Goal: Navigation & Orientation: Understand site structure

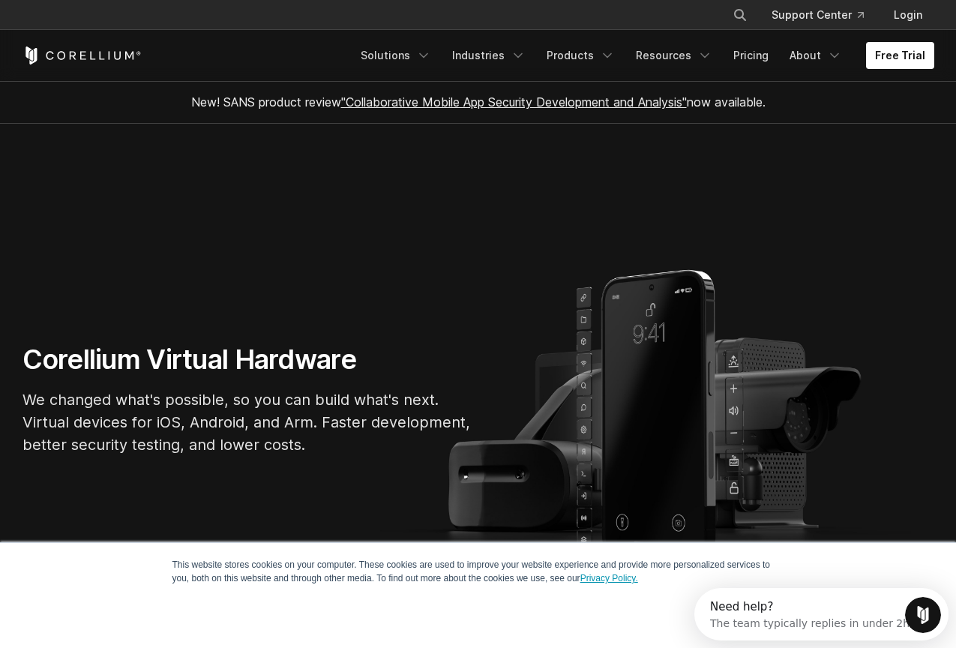
click at [637, 576] on link "Privacy Policy." at bounding box center [609, 578] width 58 height 10
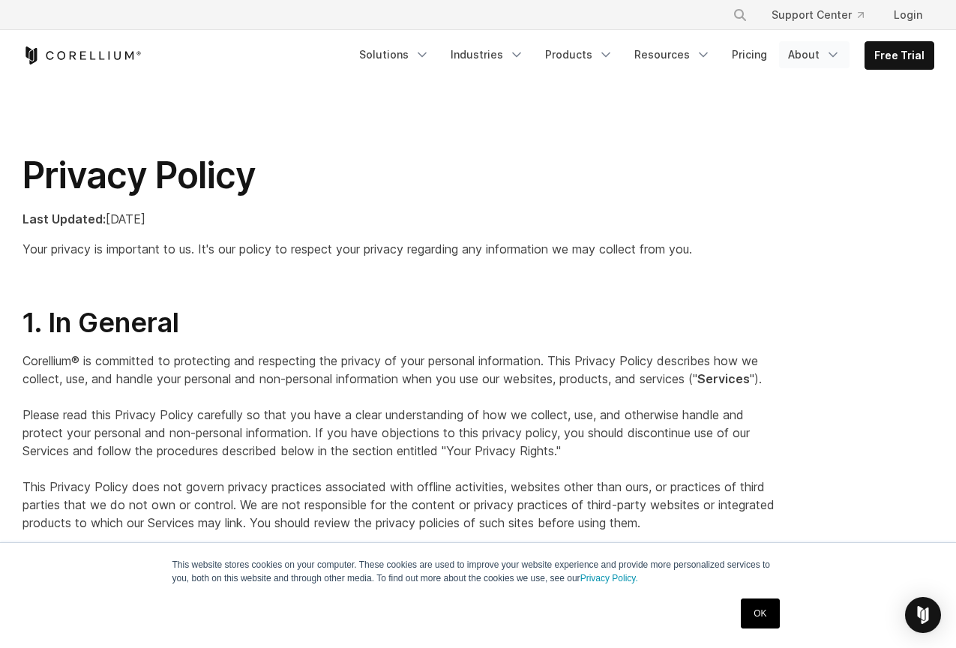
click at [799, 52] on link "About" at bounding box center [814, 54] width 70 height 27
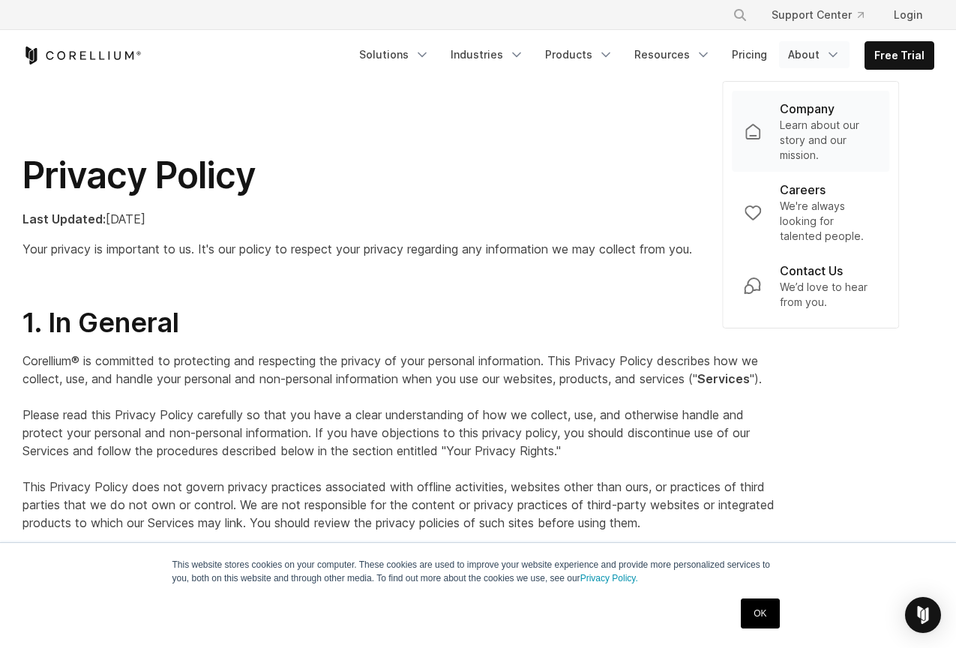
click at [796, 121] on p "Learn about our story and our mission." at bounding box center [829, 140] width 98 height 45
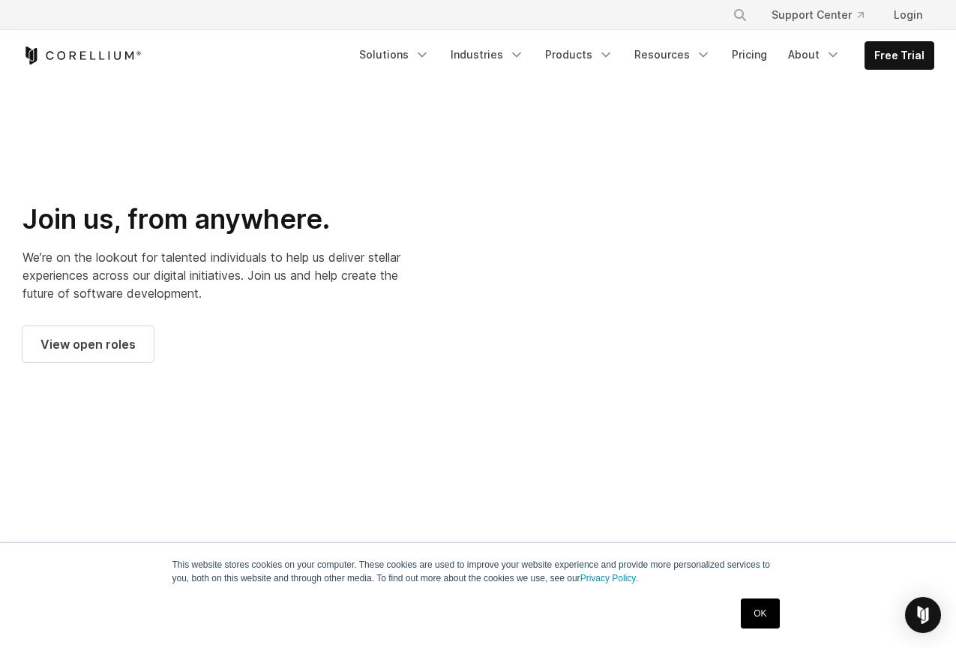
scroll to position [1842, 0]
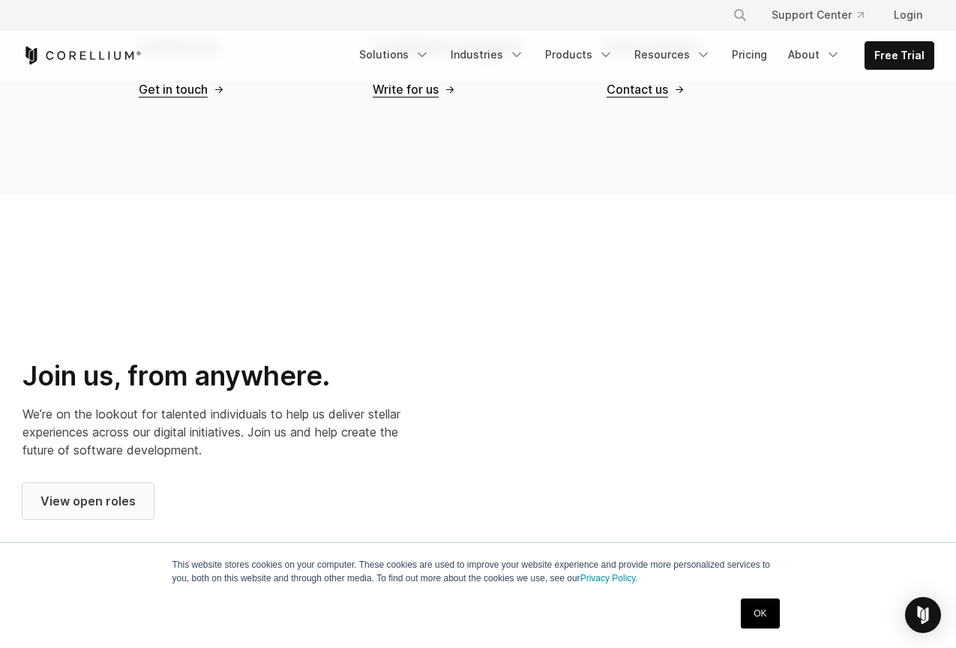
click at [83, 492] on span "View open roles" at bounding box center [87, 501] width 95 height 18
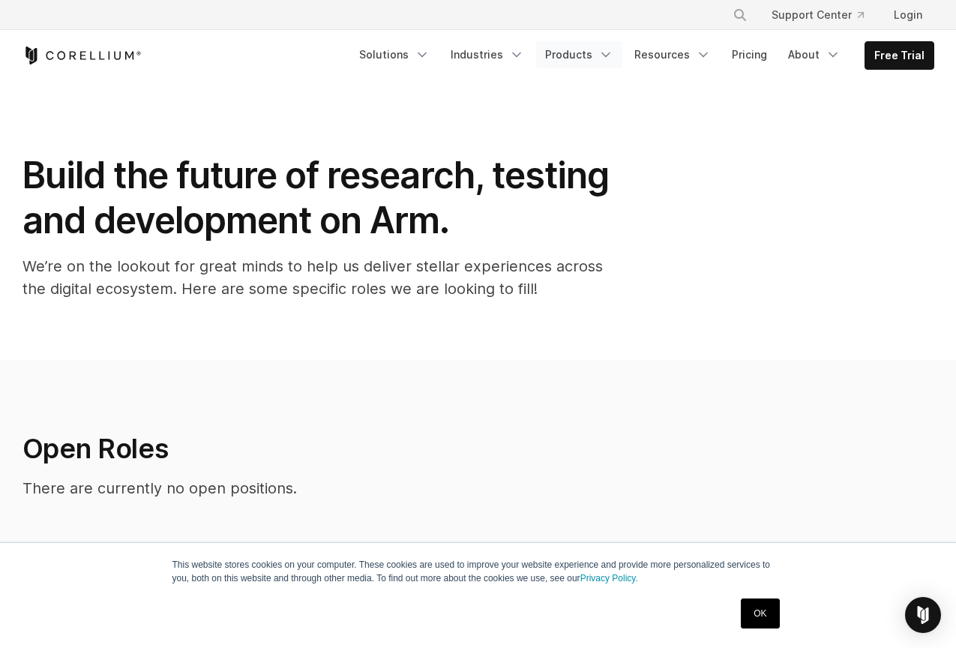
click at [592, 58] on link "Products" at bounding box center [579, 54] width 86 height 27
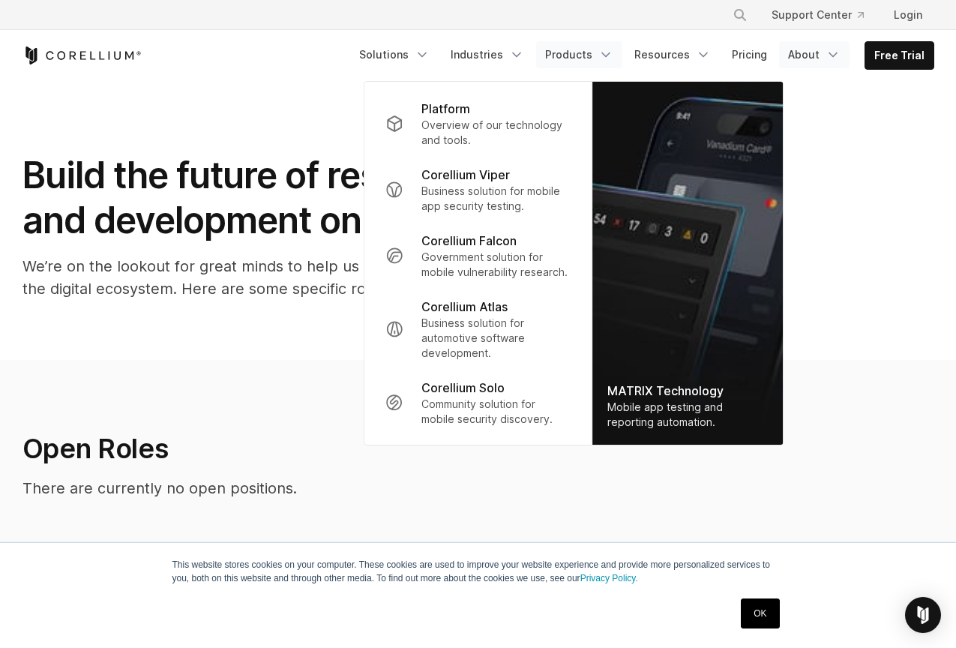
click at [805, 56] on link "About" at bounding box center [814, 54] width 70 height 27
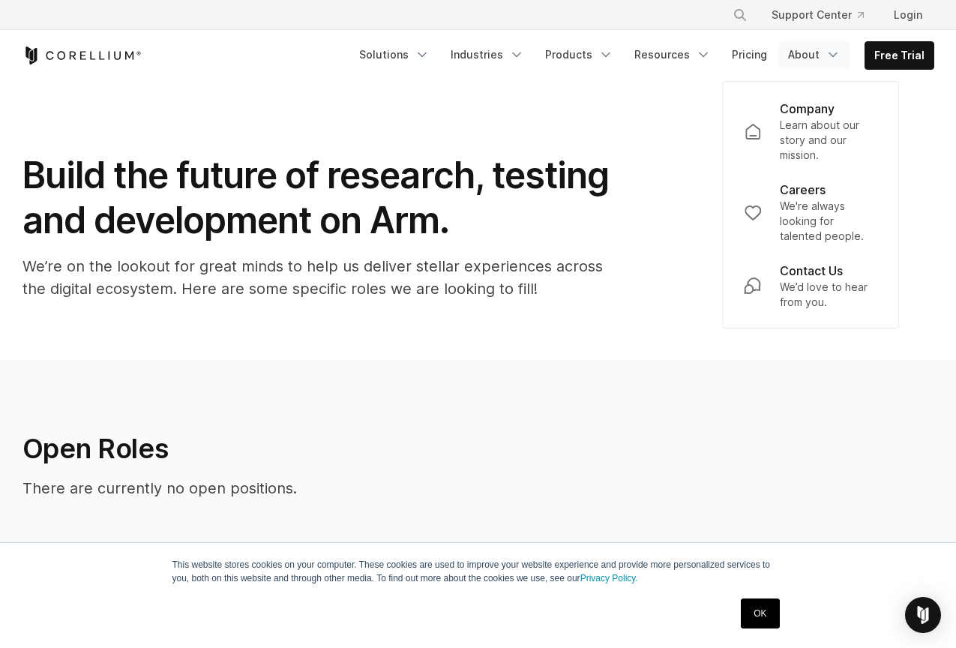
scroll to position [1132, 0]
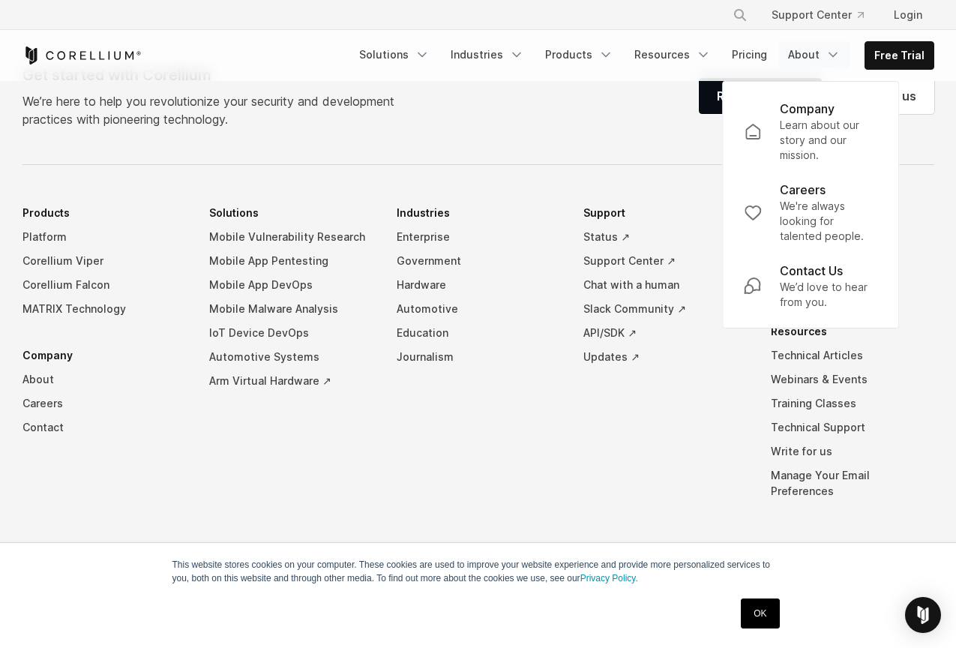
click at [563, 471] on ul "Products Platform Corellium Viper Corellium Falcon MATRIX Technology Company Ab…" at bounding box center [478, 363] width 912 height 325
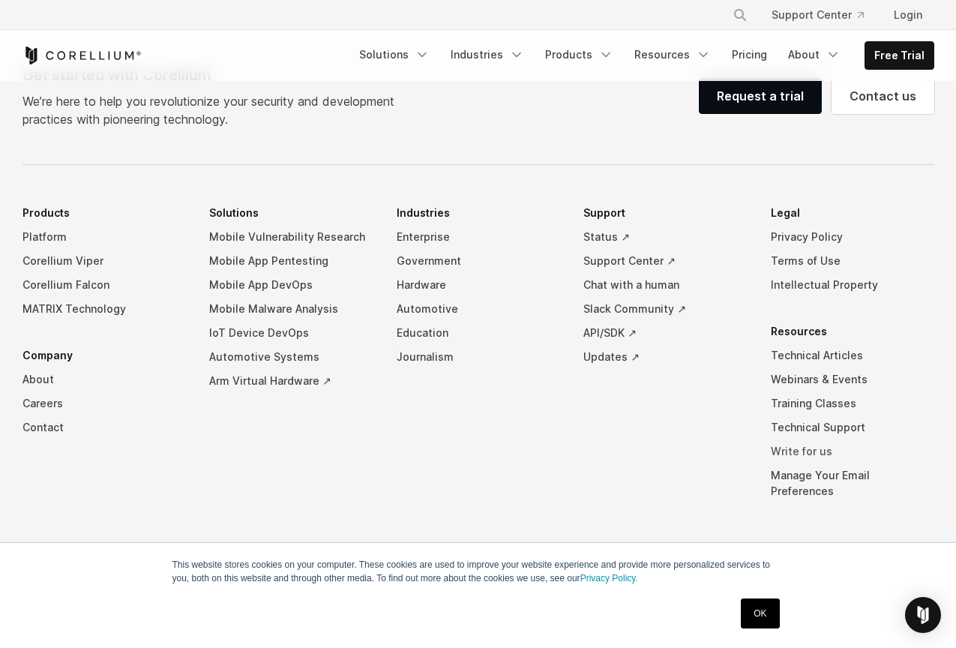
click at [802, 450] on link "Write for us" at bounding box center [852, 451] width 163 height 24
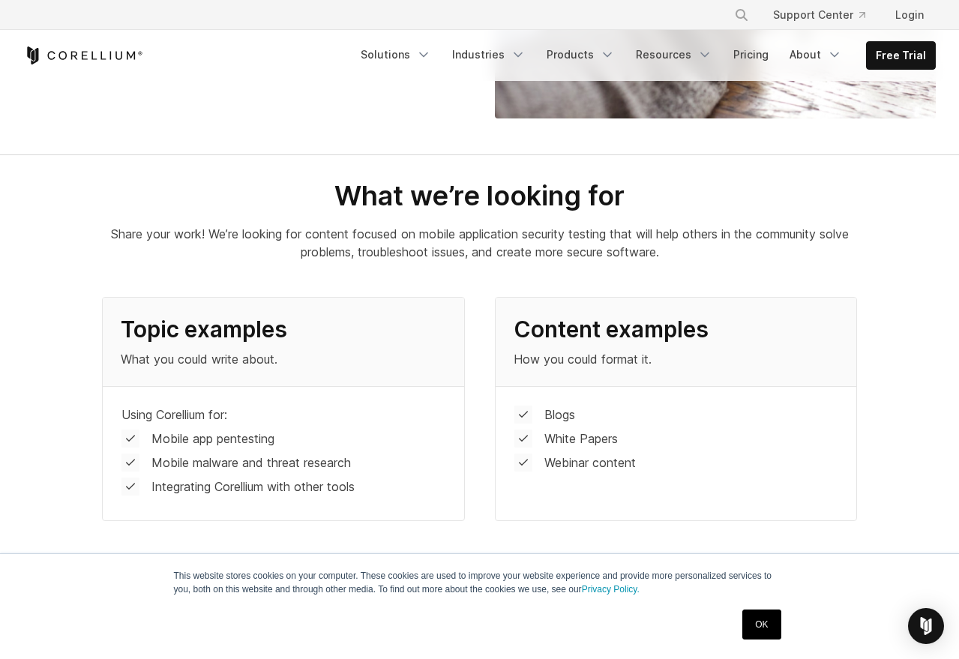
scroll to position [660, 0]
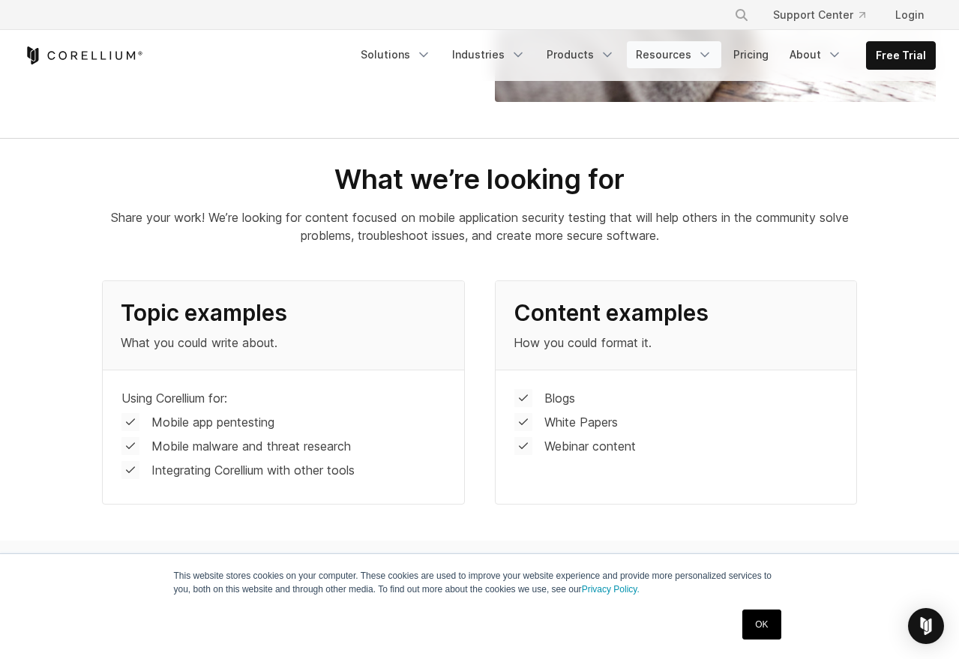
click at [665, 57] on link "Resources" at bounding box center [674, 54] width 94 height 27
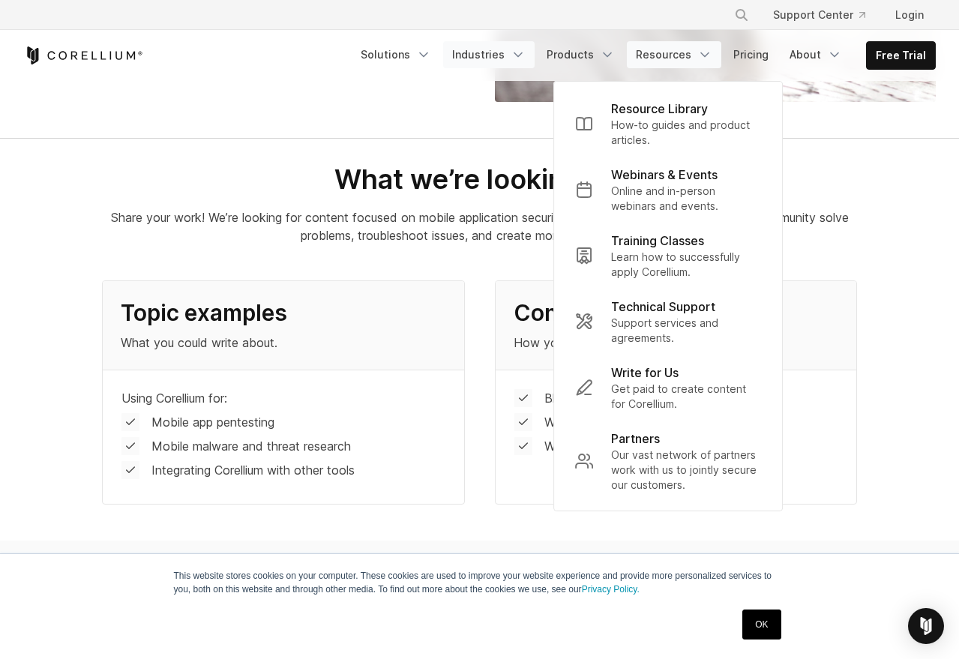
click at [489, 50] on link "Industries" at bounding box center [488, 54] width 91 height 27
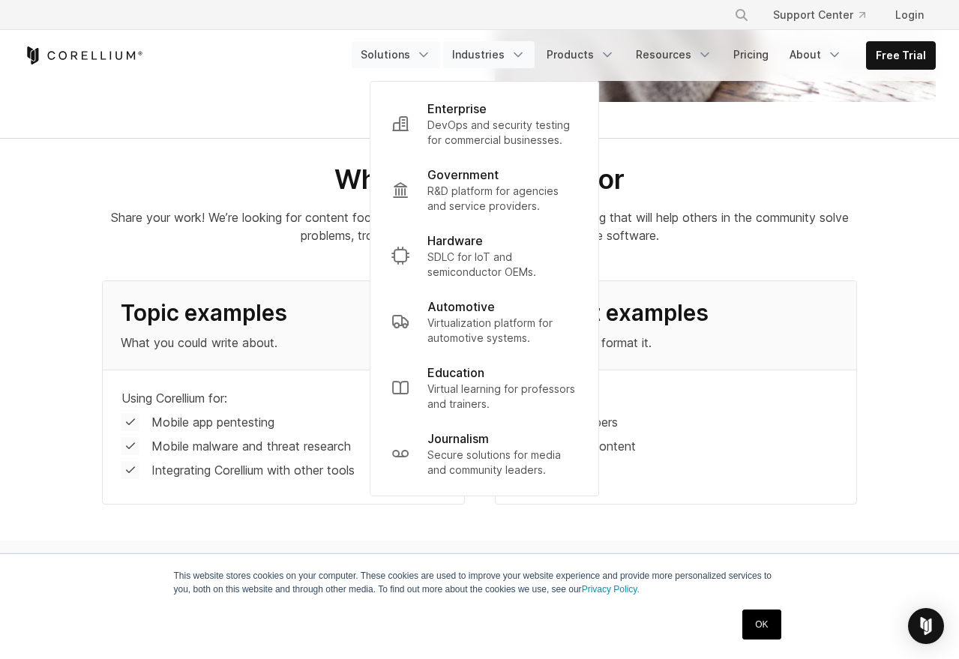
click at [410, 52] on link "Solutions" at bounding box center [396, 54] width 88 height 27
